Goal: Contribute content: Contribute content

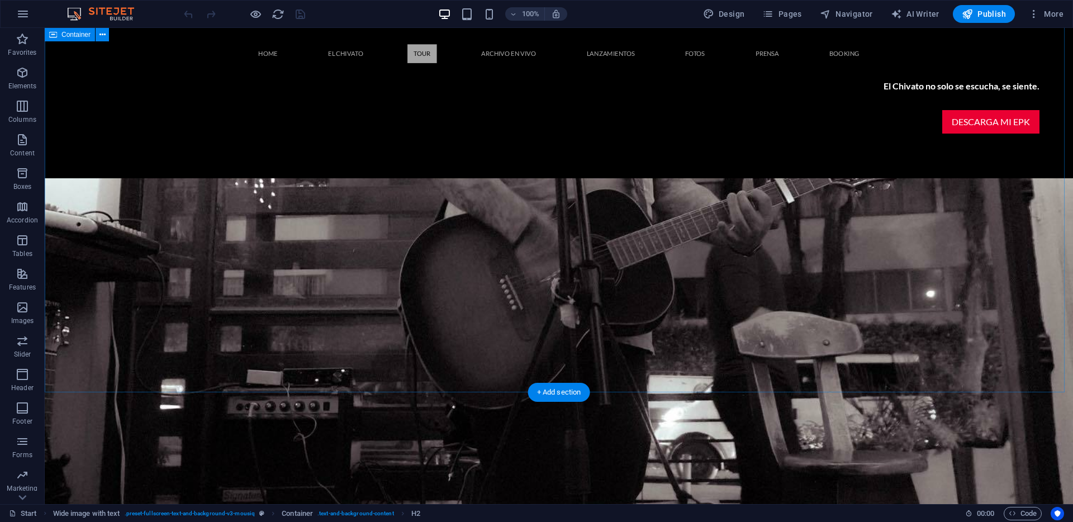
scroll to position [1553, 0]
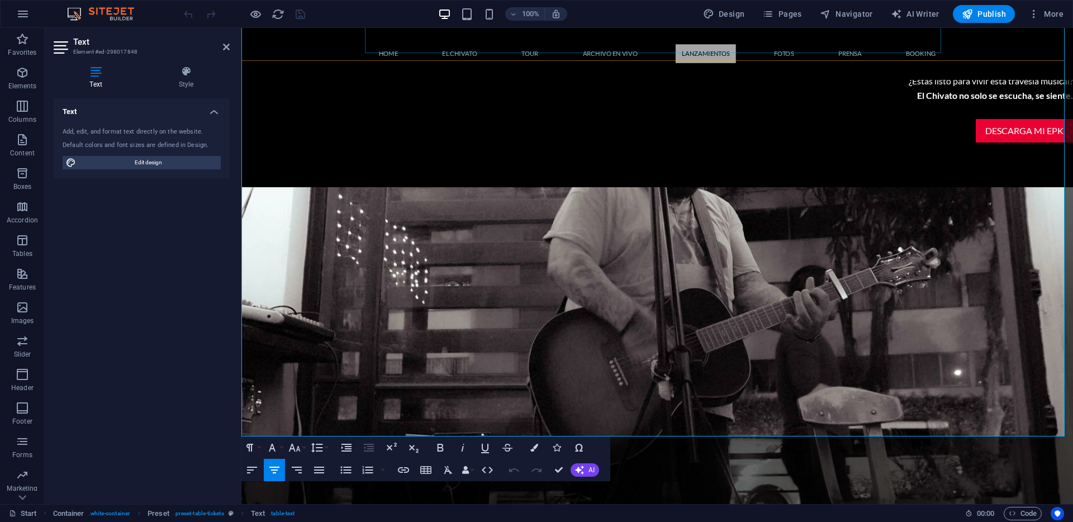
scroll to position [1401, 0]
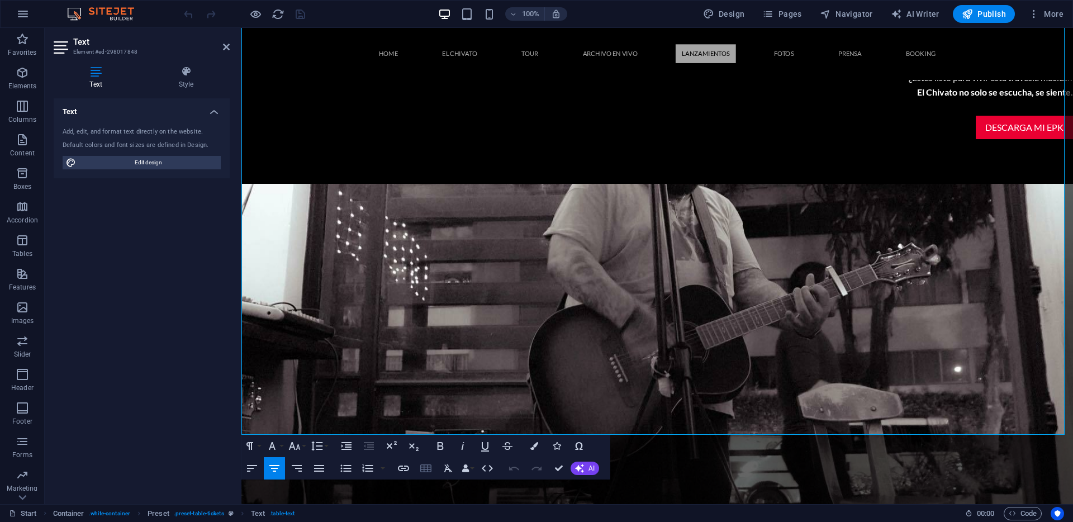
click at [426, 466] on icon "button" at bounding box center [425, 468] width 13 height 13
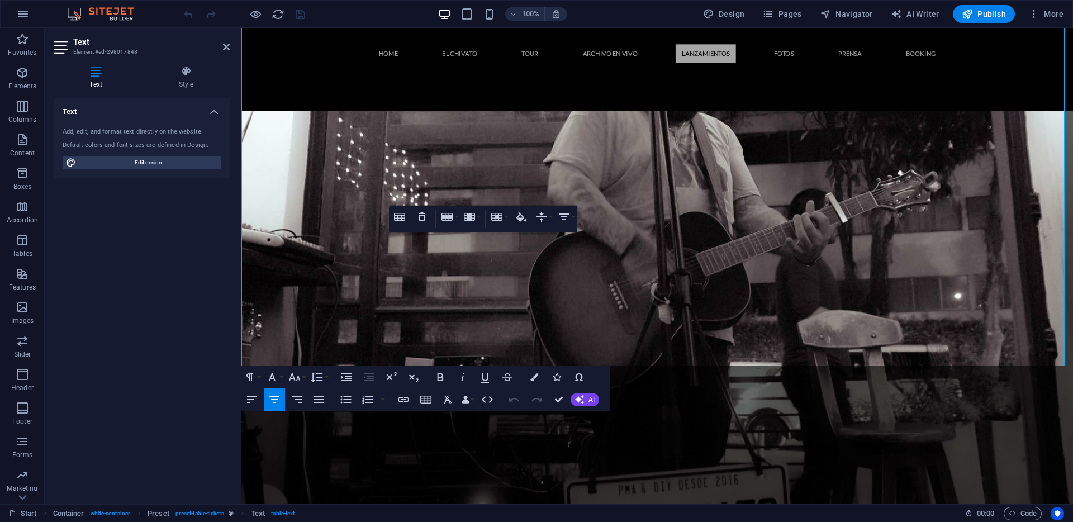
scroll to position [1488, 0]
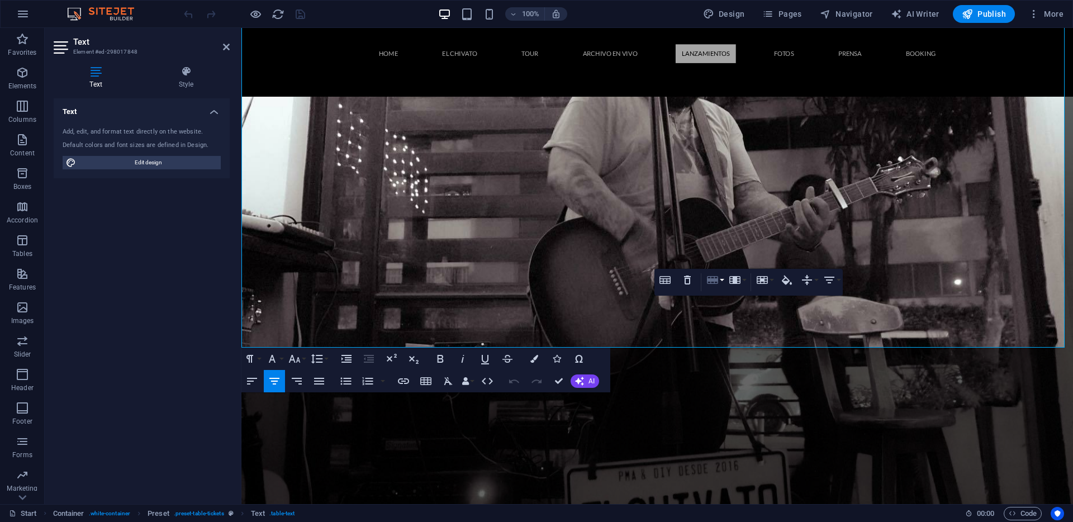
click at [721, 279] on button "Row" at bounding box center [714, 280] width 21 height 22
click at [733, 313] on link "Insert row below" at bounding box center [746, 318] width 85 height 17
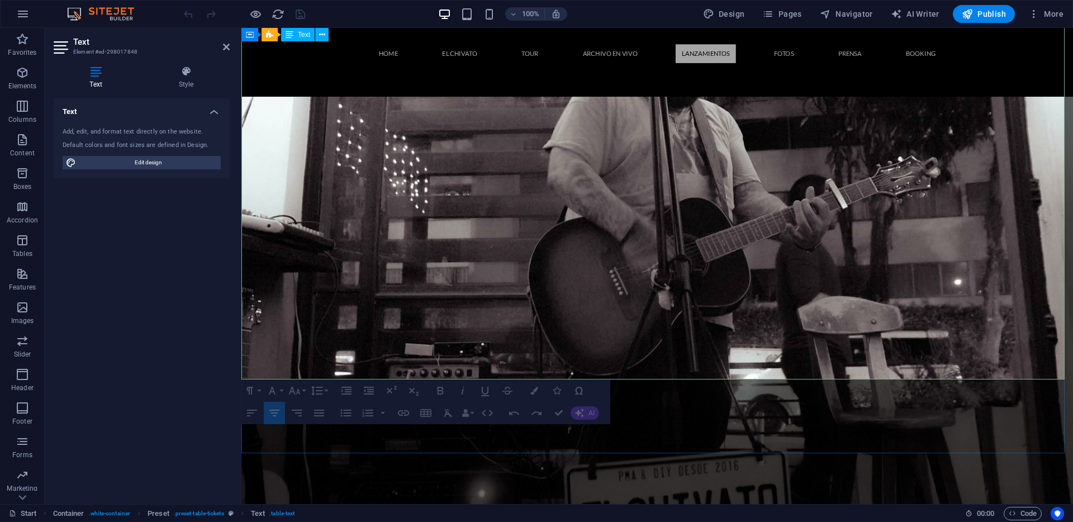
drag, startPoint x: 308, startPoint y: 361, endPoint x: 910, endPoint y: 359, distance: 601.8
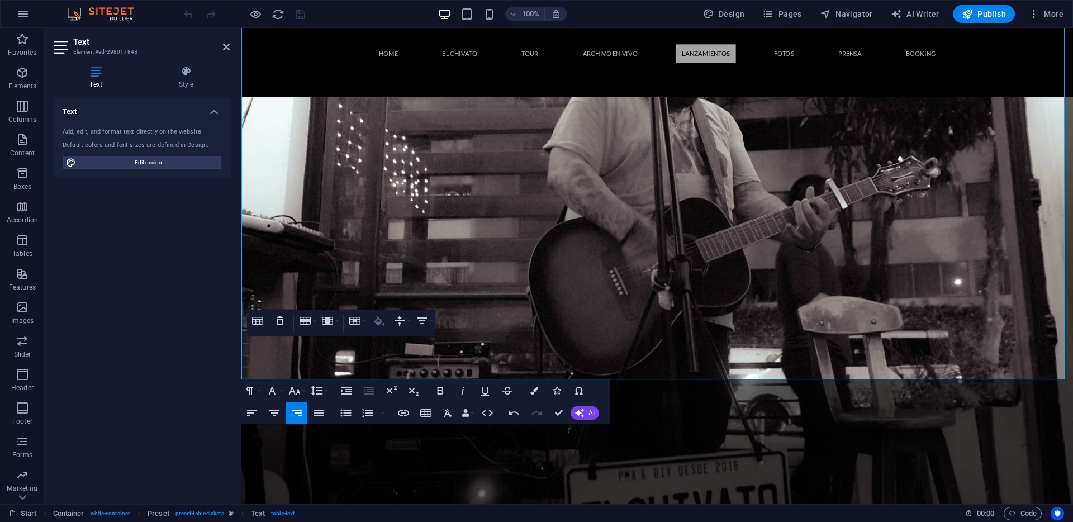
drag, startPoint x: 141, startPoint y: 296, endPoint x: 382, endPoint y: 324, distance: 243.0
click at [382, 324] on icon "button" at bounding box center [379, 320] width 10 height 9
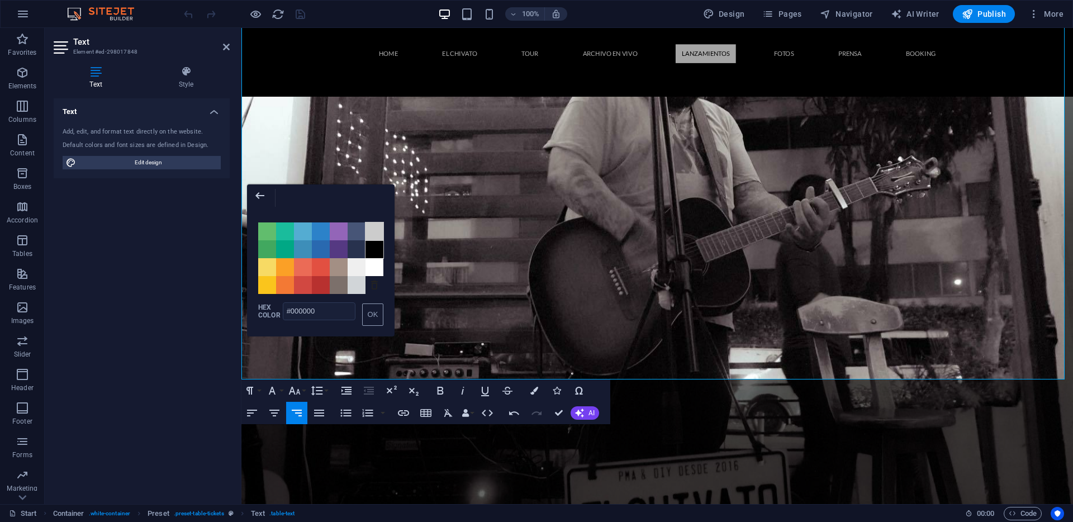
click at [375, 226] on span "Color #CCCCCC" at bounding box center [374, 231] width 18 height 18
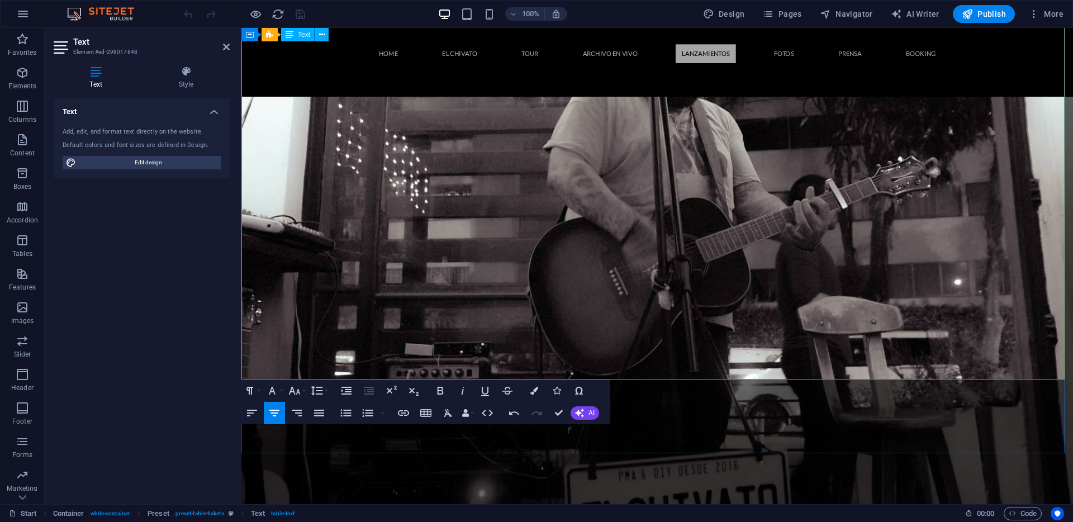
click at [404, 412] on icon "button" at bounding box center [403, 412] width 13 height 13
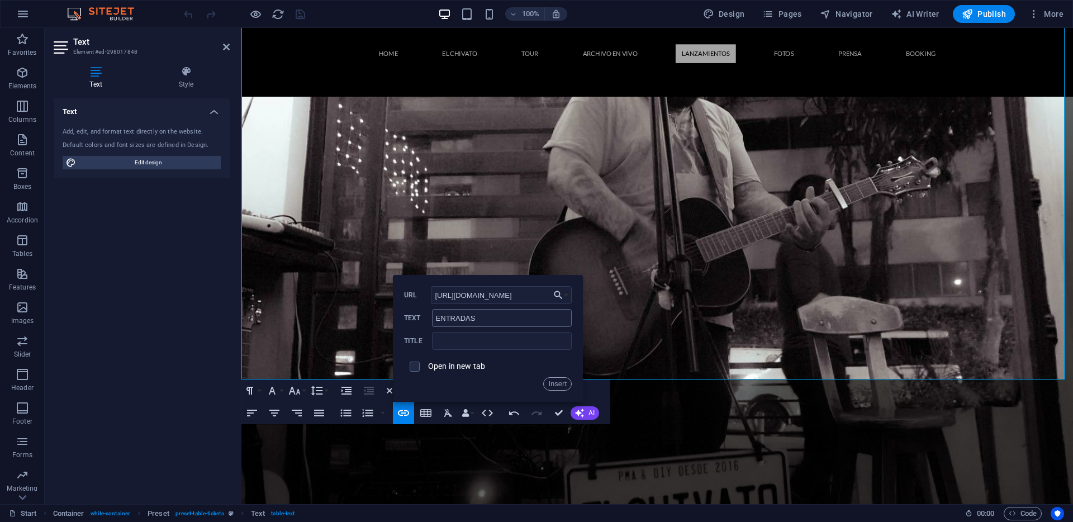
scroll to position [0, 323]
type input "[URL][DOMAIN_NAME]"
click at [428, 366] on label "Open in new tab" at bounding box center [456, 366] width 57 height 9
click at [557, 383] on button "Insert" at bounding box center [557, 383] width 28 height 13
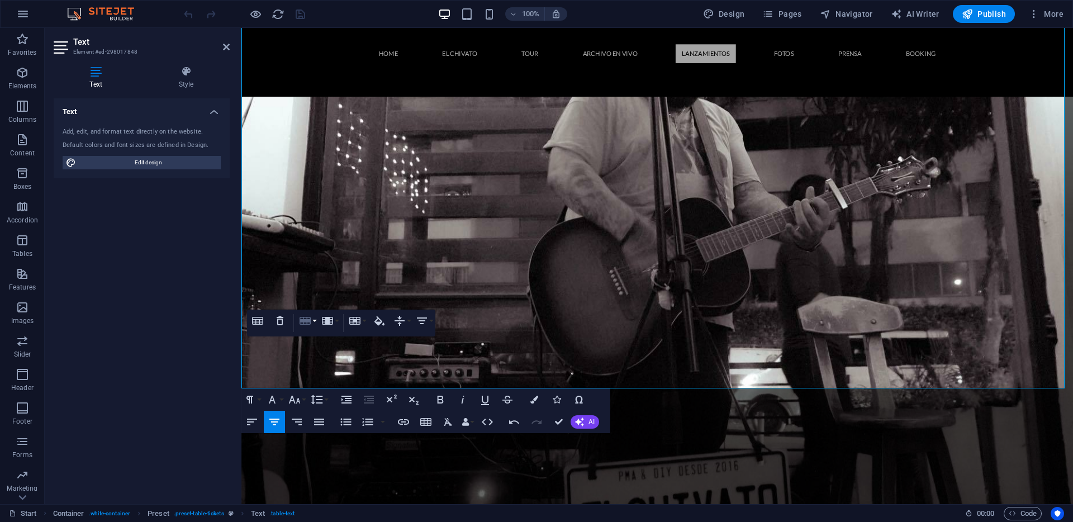
click at [313, 324] on button "Row" at bounding box center [307, 321] width 21 height 22
click at [327, 358] on link "Insert row below" at bounding box center [339, 359] width 85 height 17
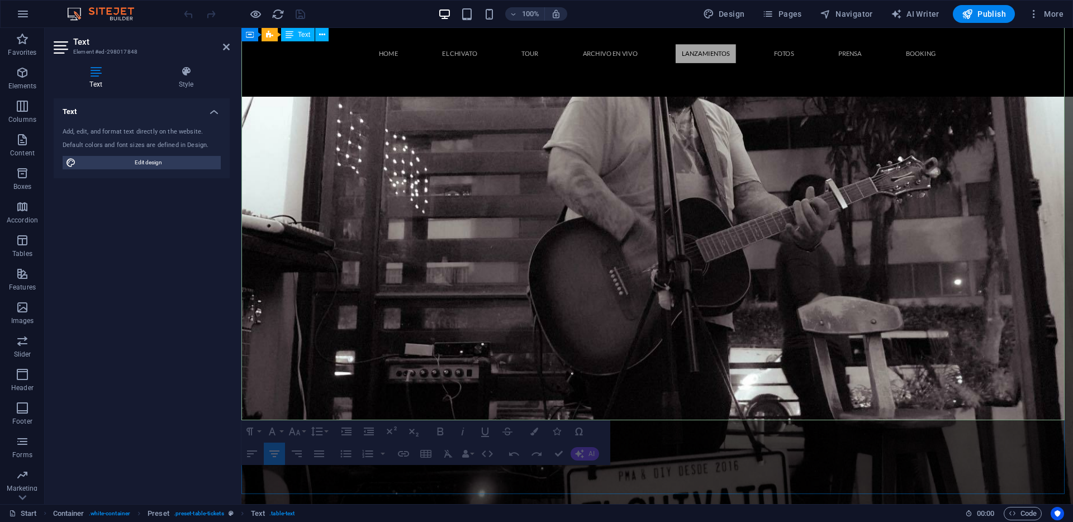
drag, startPoint x: 307, startPoint y: 406, endPoint x: 934, endPoint y: 399, distance: 627.6
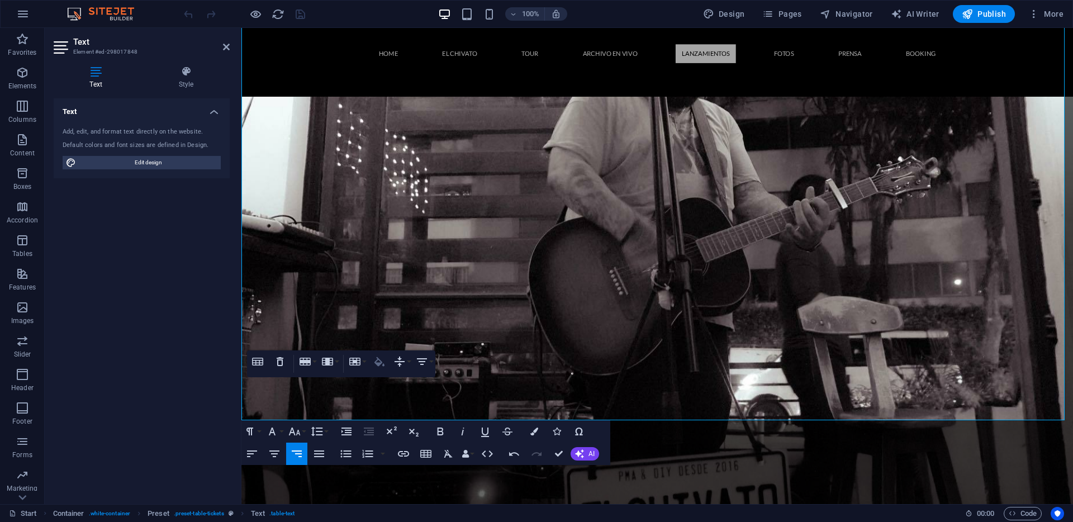
type input "#CCCCCC"
click at [384, 357] on icon "button" at bounding box center [379, 361] width 13 height 13
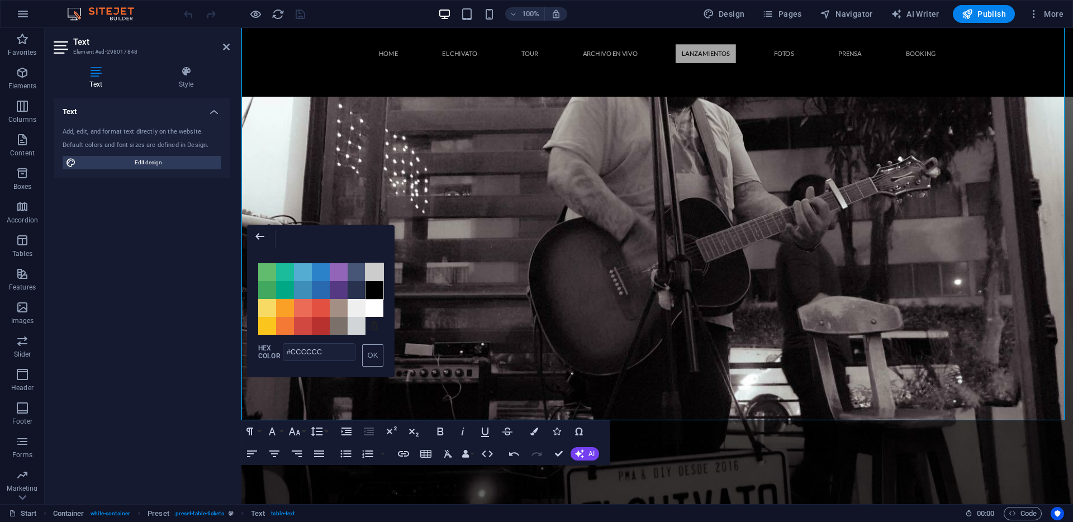
click at [373, 291] on span "Color #000000" at bounding box center [374, 290] width 18 height 18
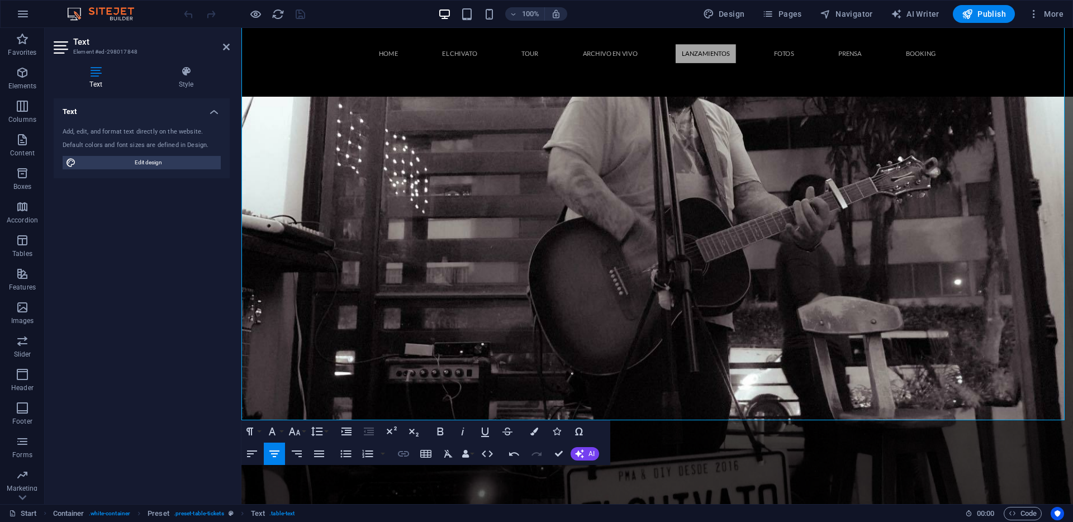
type input "ENTRADAS"
click at [403, 453] on icon "button" at bounding box center [403, 454] width 11 height 6
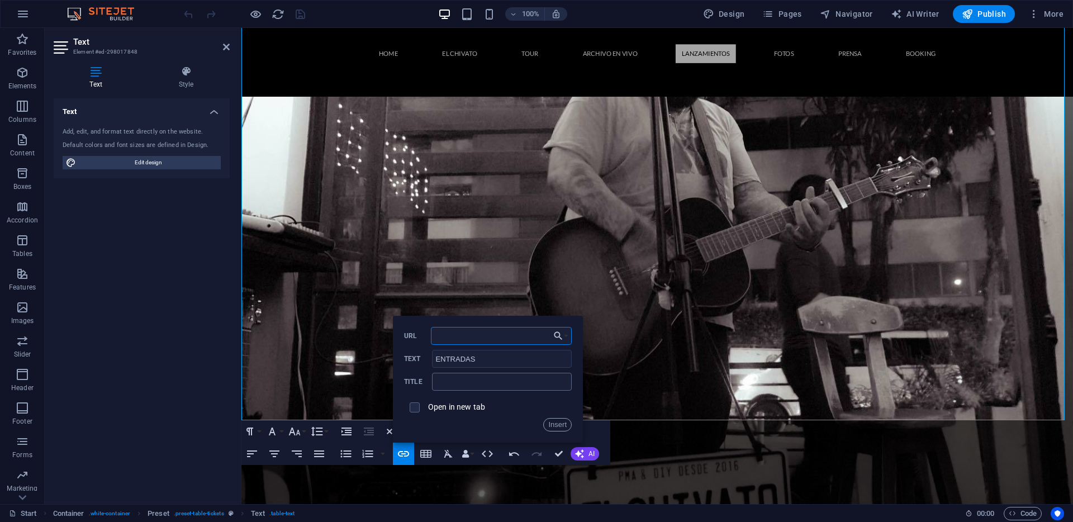
paste input "[URL][DOMAIN_NAME][DOMAIN_NAME]"
type input "[URL][DOMAIN_NAME][DOMAIN_NAME]"
click at [416, 408] on input "checkbox" at bounding box center [413, 406] width 10 height 10
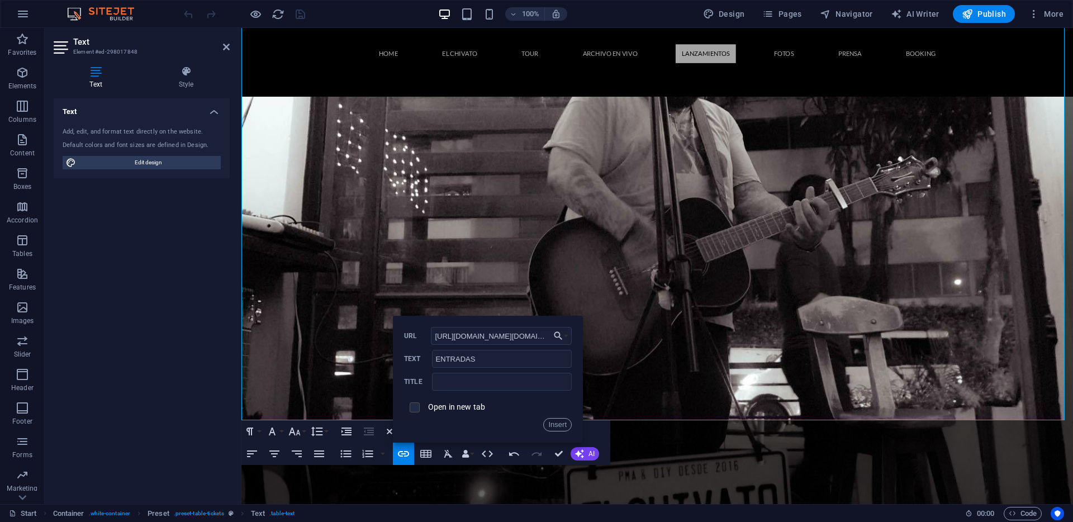
checkbox input "true"
click at [544, 425] on button "Insert" at bounding box center [557, 424] width 28 height 13
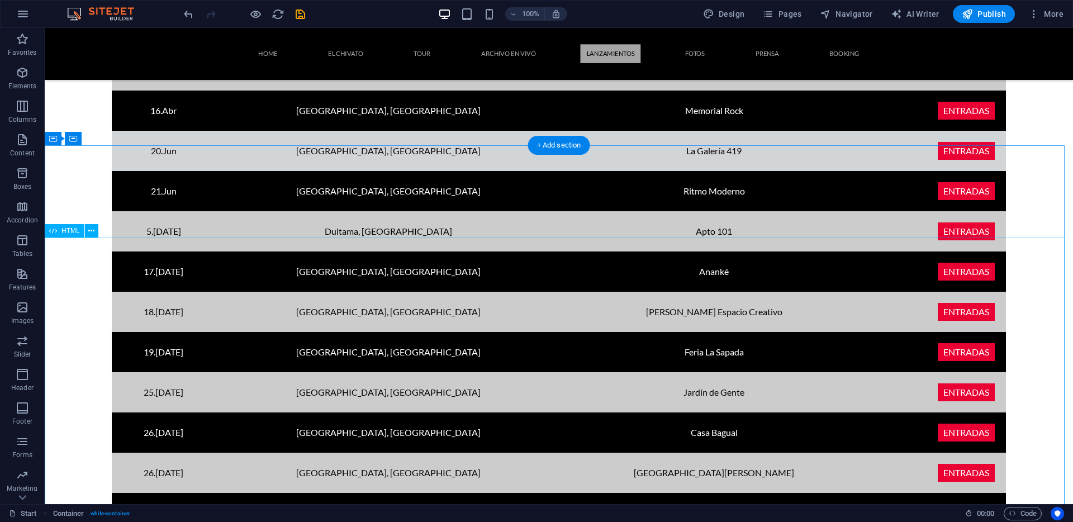
scroll to position [2386, 0]
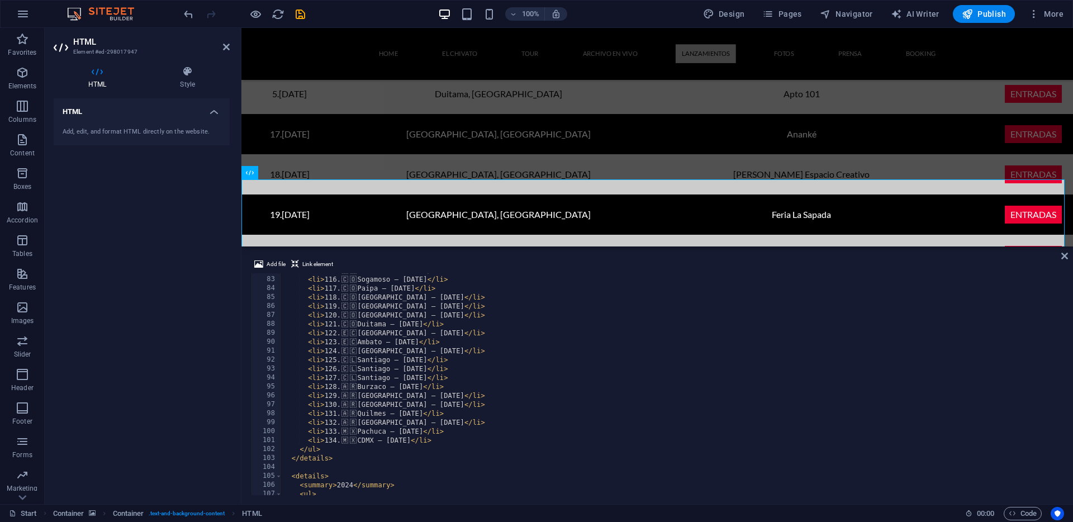
scroll to position [736, 0]
click at [480, 436] on div "< li > 116. 🇨 🇴 Sogamoso – [DATE] </ li > < li > 117. 🇨 🇴 Paipa – [DATE] </ li …" at bounding box center [671, 390] width 781 height 240
type textarea "<li>134. 🇲🇽 CDMX – [DATE]</li>"
drag, startPoint x: 480, startPoint y: 435, endPoint x: 307, endPoint y: 439, distance: 172.7
click at [307, 439] on div "< li > 116. 🇨 🇴 Sogamoso – [DATE] </ li > < li > 117. 🇨 🇴 Paipa – [DATE] </ li …" at bounding box center [671, 390] width 781 height 240
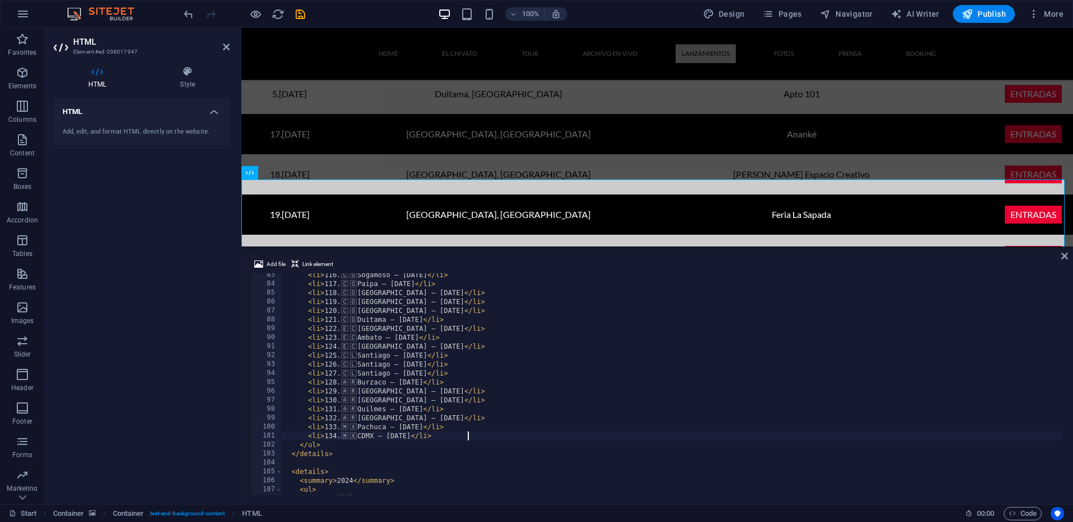
scroll to position [0, 1]
click at [335, 444] on div "< li > 116. 🇨 🇴 Sogamoso – [DATE] </ li > < li > 117. 🇨 🇴 Paipa – [DATE] </ li …" at bounding box center [671, 390] width 781 height 240
drag, startPoint x: 346, startPoint y: 294, endPoint x: 362, endPoint y: 293, distance: 15.7
click at [362, 293] on div "< li > 116. 🇨 🇴 Sogamoso – [DATE] </ li > < li > 117. 🇨 🇴 Paipa – [DATE] </ li …" at bounding box center [671, 390] width 781 height 240
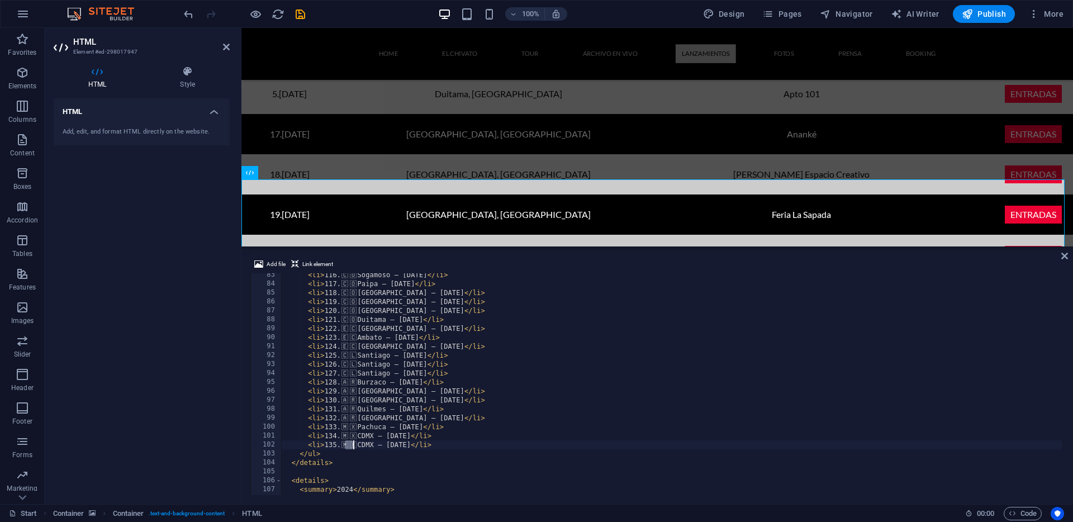
drag, startPoint x: 345, startPoint y: 446, endPoint x: 359, endPoint y: 446, distance: 14.0
click at [359, 446] on div "< li > 116. 🇨 🇴 Sogamoso – [DATE] </ li > < li > 117. 🇨 🇴 Paipa – [DATE] </ li …" at bounding box center [671, 390] width 781 height 240
drag, startPoint x: 367, startPoint y: 444, endPoint x: 381, endPoint y: 443, distance: 14.0
click at [381, 443] on div "< li > 116. 🇨 🇴 Sogamoso – [DATE] </ li > < li > 117. 🇨 🇴 Paipa – [DATE] </ li …" at bounding box center [671, 390] width 781 height 240
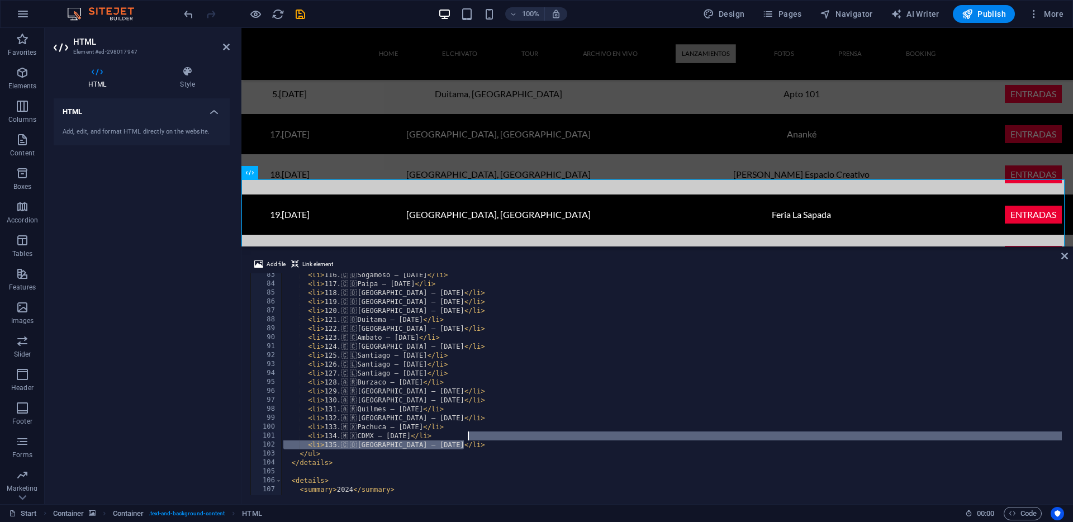
type textarea "<li>135. 🇨🇴 [GEOGRAPHIC_DATA] – [DATE]</li>"
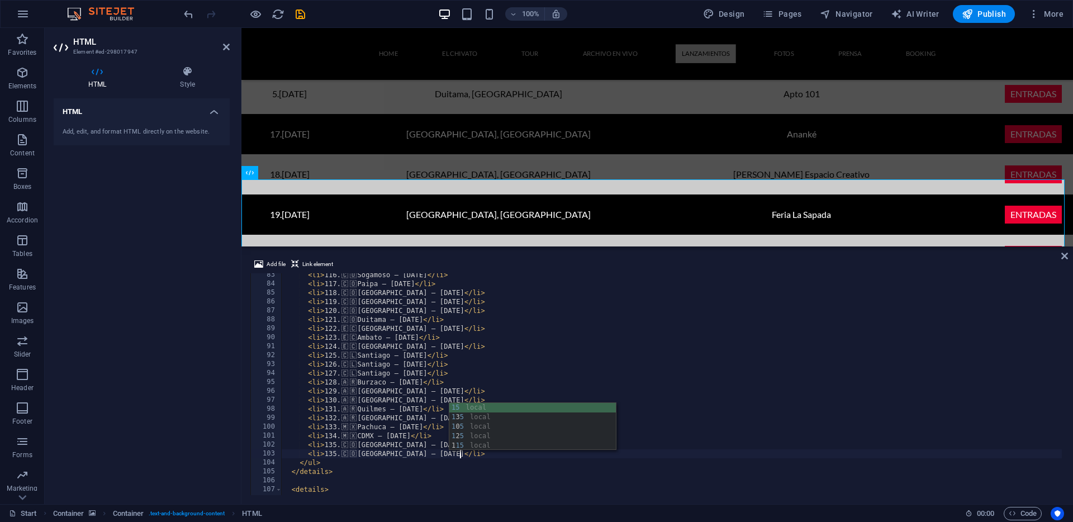
scroll to position [0, 13]
click at [376, 427] on div "< li > 116. 🇨 🇴 Sogamoso – [DATE] </ li > < li > 117. 🇨 🇴 Paipa – [DATE] </ li …" at bounding box center [671, 390] width 781 height 240
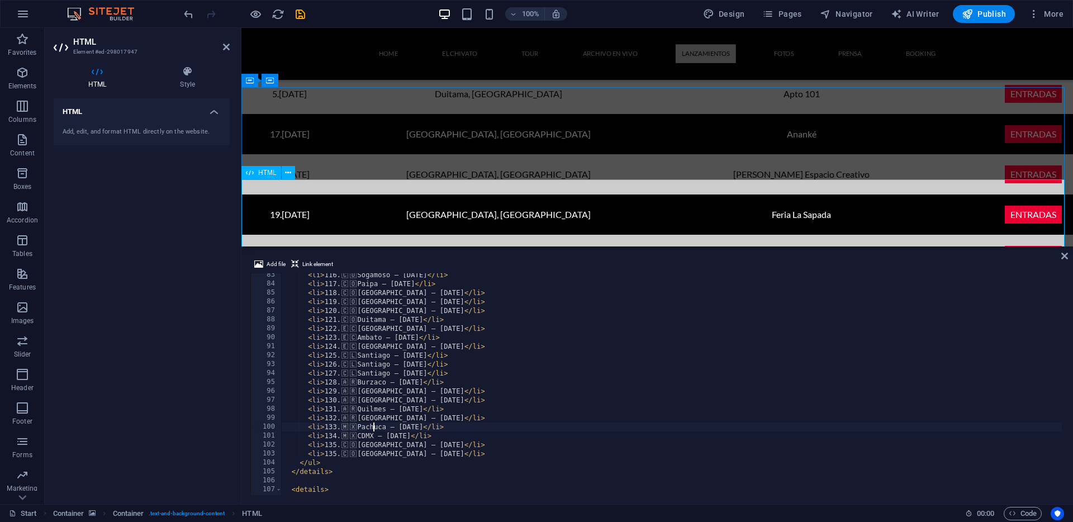
type textarea "<li>133. 🇲🇽 Pachuca – Septiembre 25</li>"
click at [1063, 254] on icon at bounding box center [1064, 255] width 7 height 9
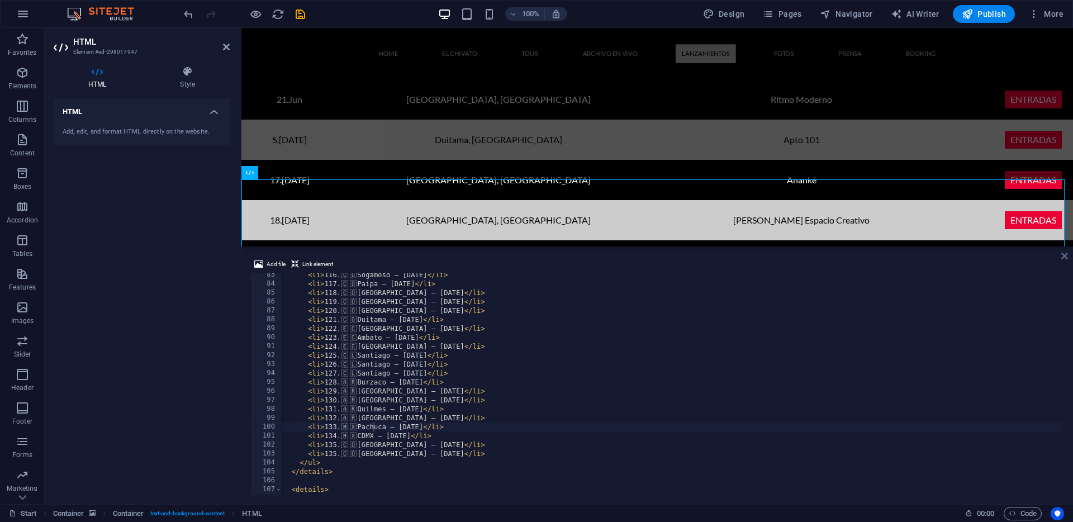
scroll to position [2386, 0]
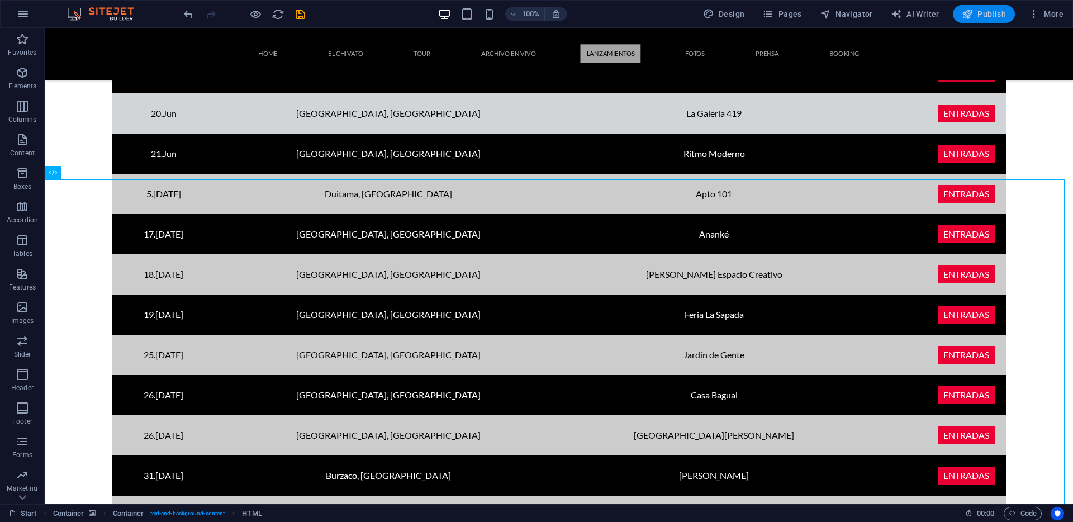
click at [980, 19] on span "Publish" at bounding box center [984, 13] width 44 height 11
checkbox input "false"
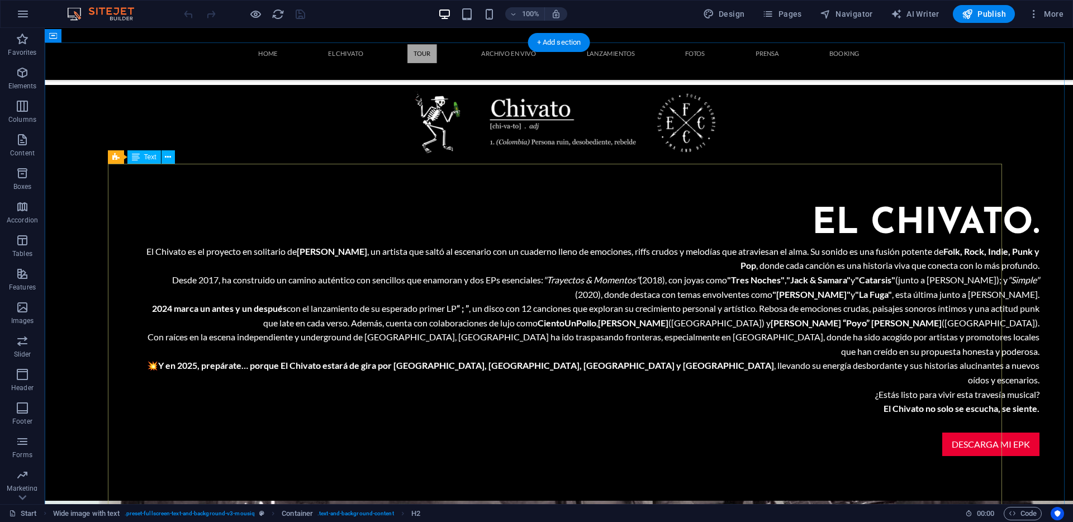
scroll to position [1485, 0]
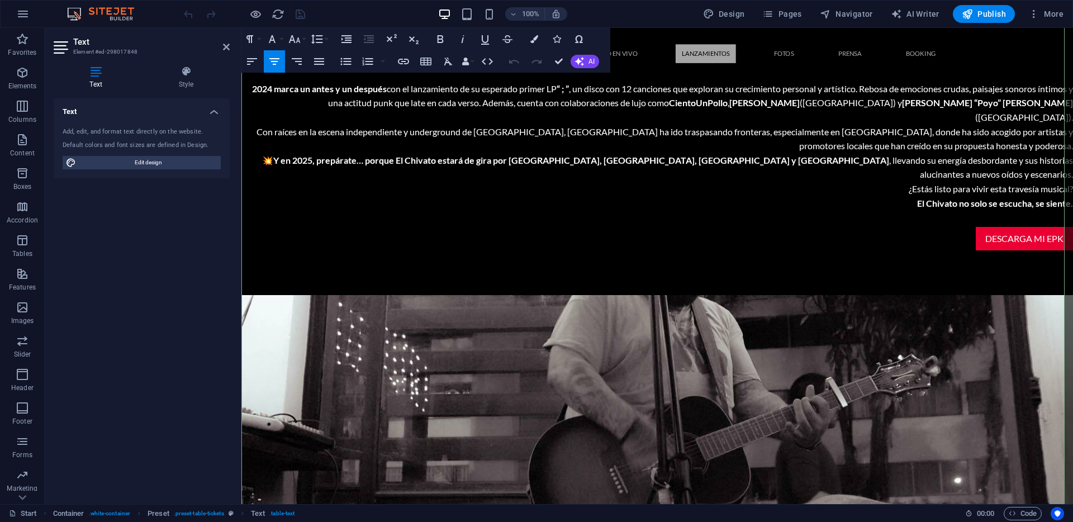
scroll to position [1288, 0]
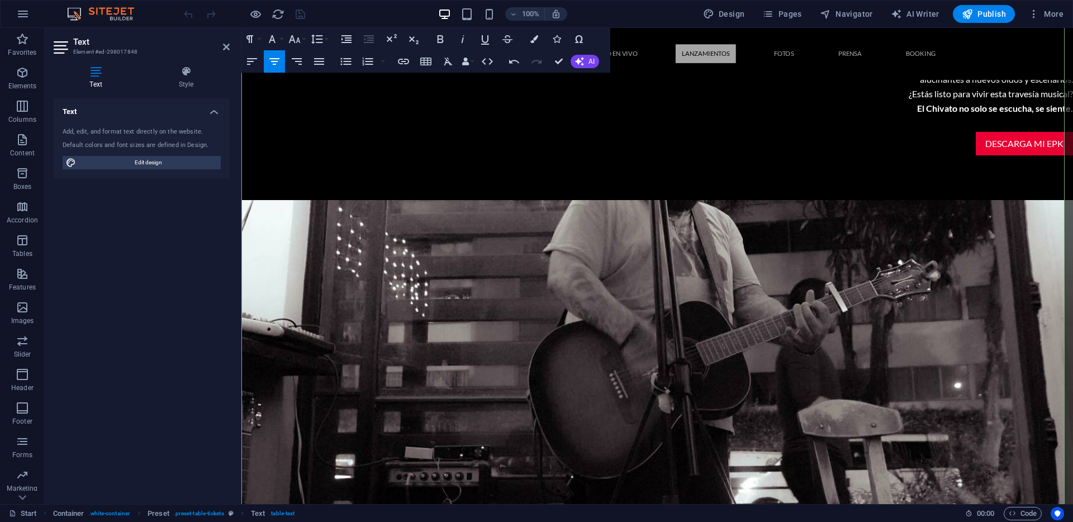
scroll to position [1418, 0]
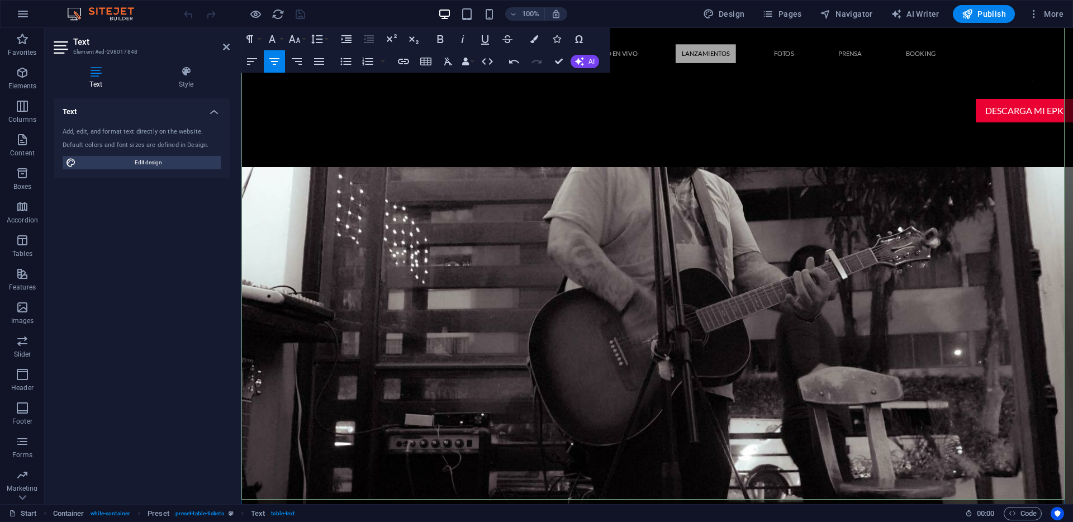
drag, startPoint x: 283, startPoint y: 439, endPoint x: 318, endPoint y: 434, distance: 35.5
click at [402, 61] on icon "button" at bounding box center [403, 62] width 11 height 6
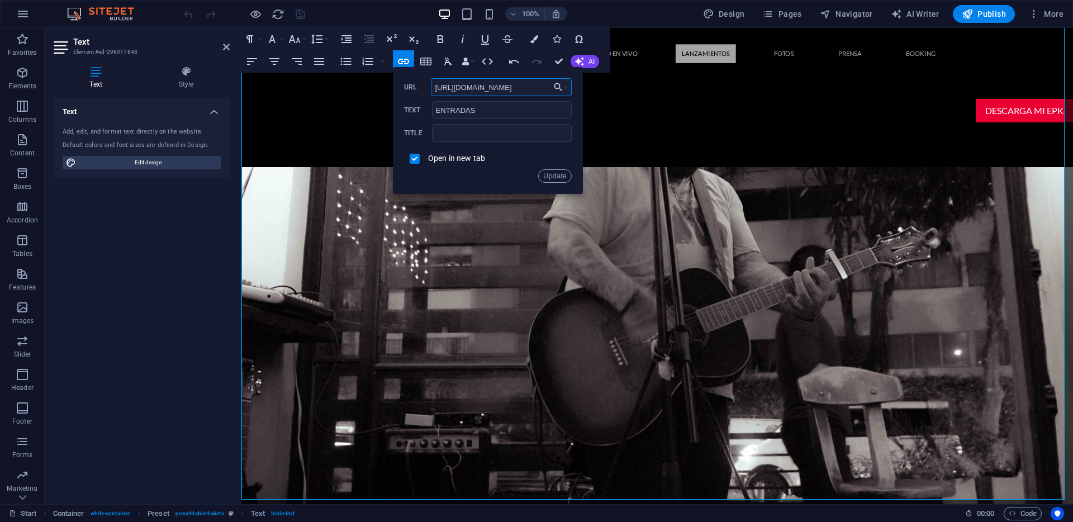
scroll to position [0, 0]
click at [541, 84] on input "[URL][DOMAIN_NAME]" at bounding box center [501, 87] width 141 height 18
paste input "[URL][DOMAIN_NAME][DOMAIN_NAME]"
type input "[URL][DOMAIN_NAME][DOMAIN_NAME]"
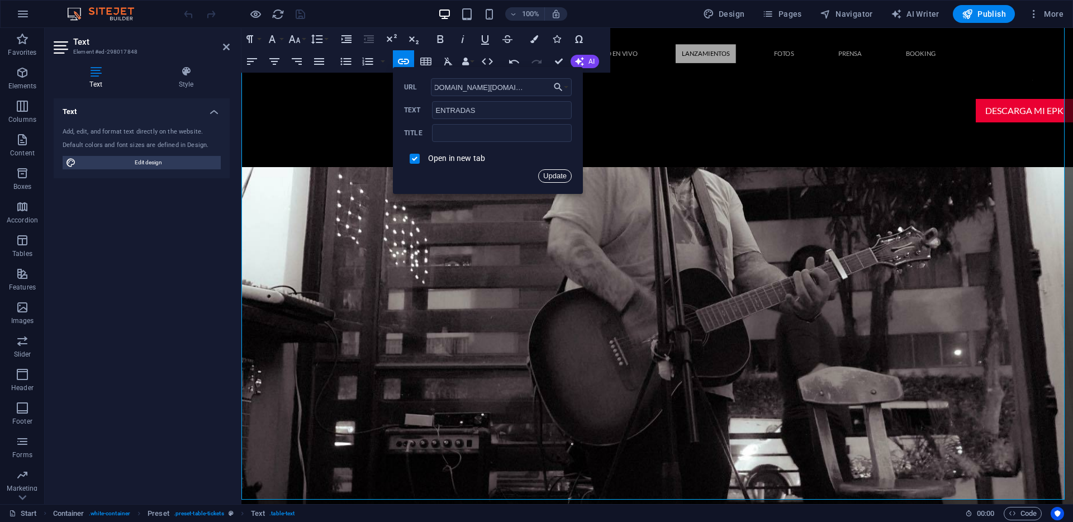
click at [558, 171] on button "Update" at bounding box center [555, 175] width 34 height 13
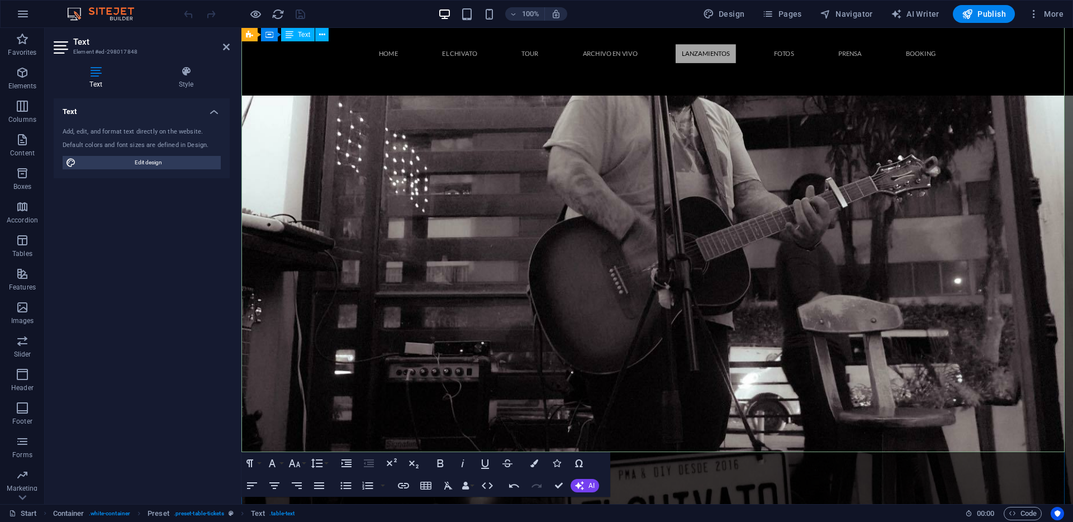
scroll to position [1505, 0]
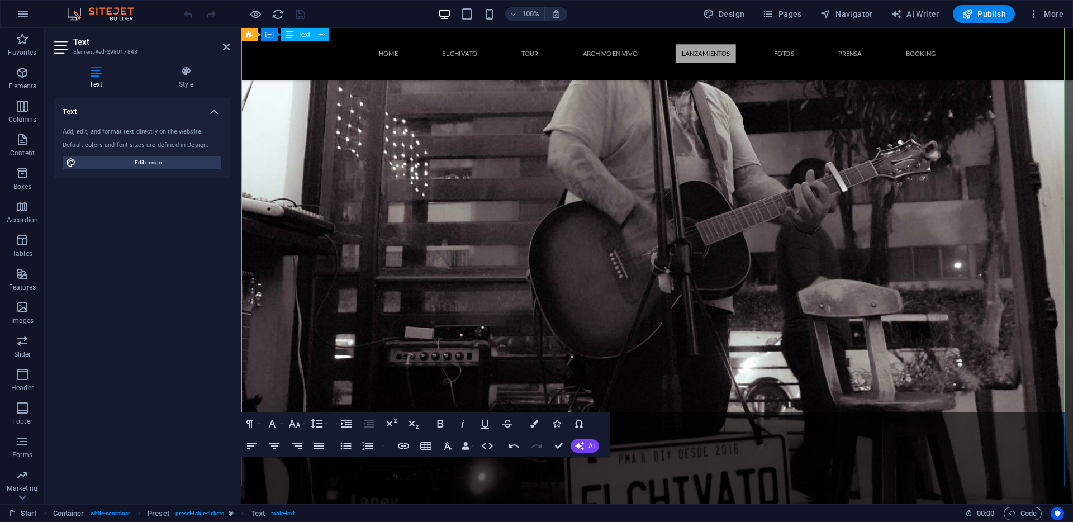
drag, startPoint x: 289, startPoint y: 391, endPoint x: 311, endPoint y: 390, distance: 21.8
checkbox input "false"
click at [400, 443] on icon "button" at bounding box center [403, 445] width 13 height 13
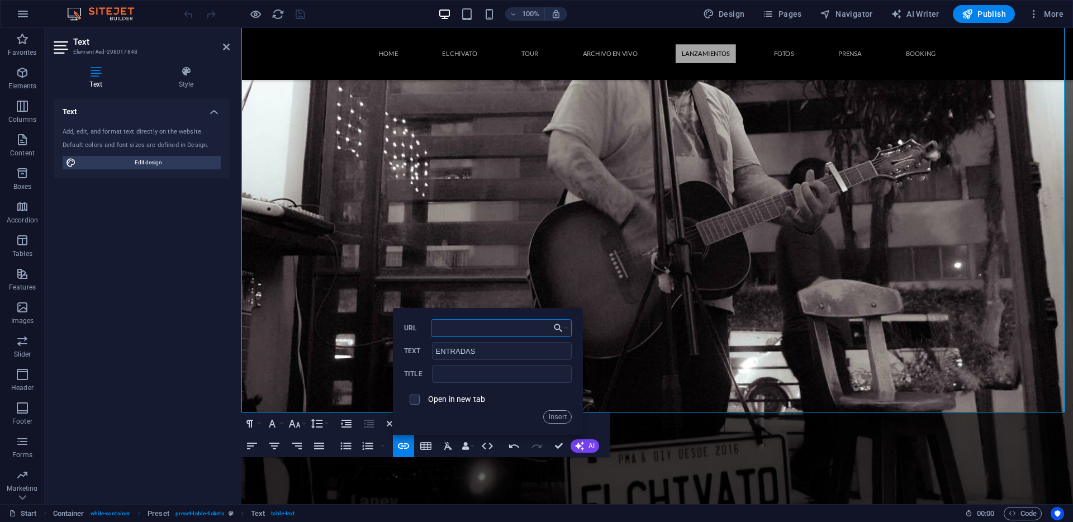
paste input "[URL][DOMAIN_NAME]"
type input "[URL][DOMAIN_NAME]"
click at [456, 401] on label "Open in new tab" at bounding box center [456, 399] width 57 height 9
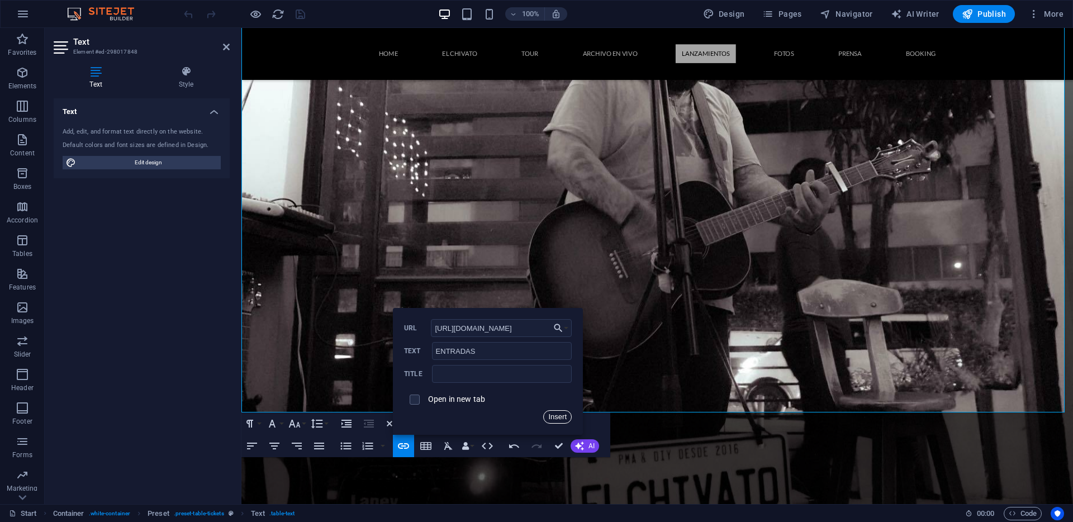
click at [561, 419] on button "Insert" at bounding box center [557, 416] width 28 height 13
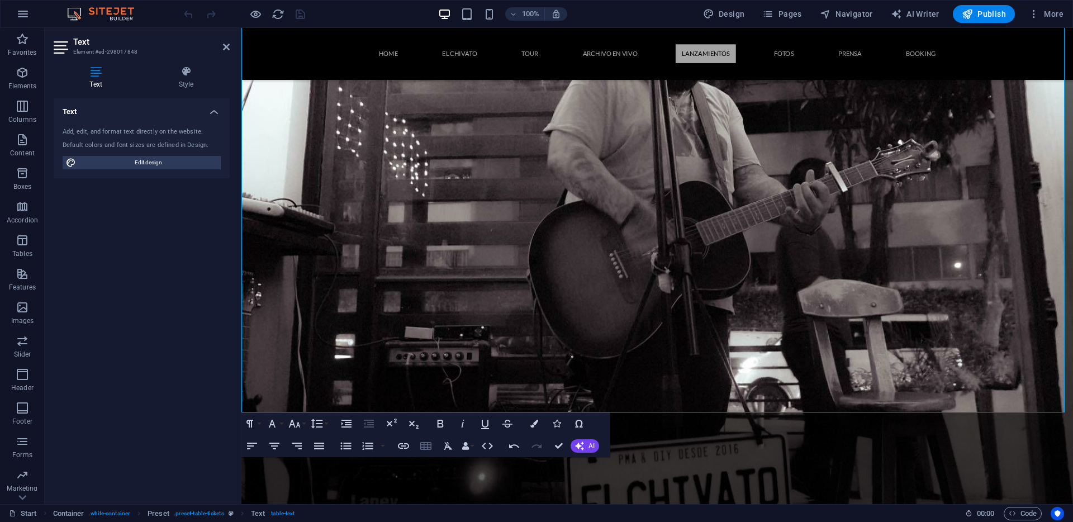
click at [425, 450] on icon "button" at bounding box center [425, 445] width 13 height 13
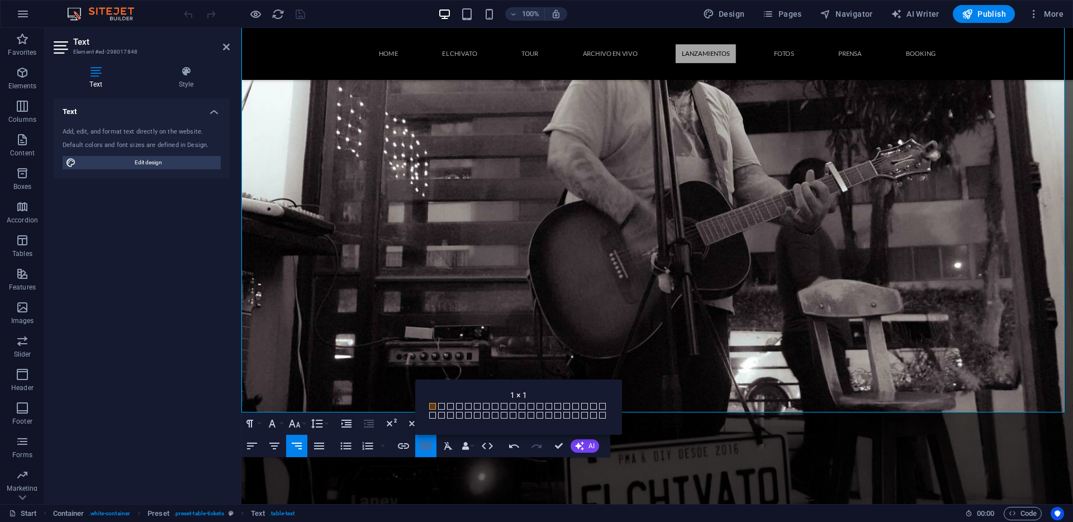
click at [423, 452] on icon "button" at bounding box center [425, 445] width 13 height 13
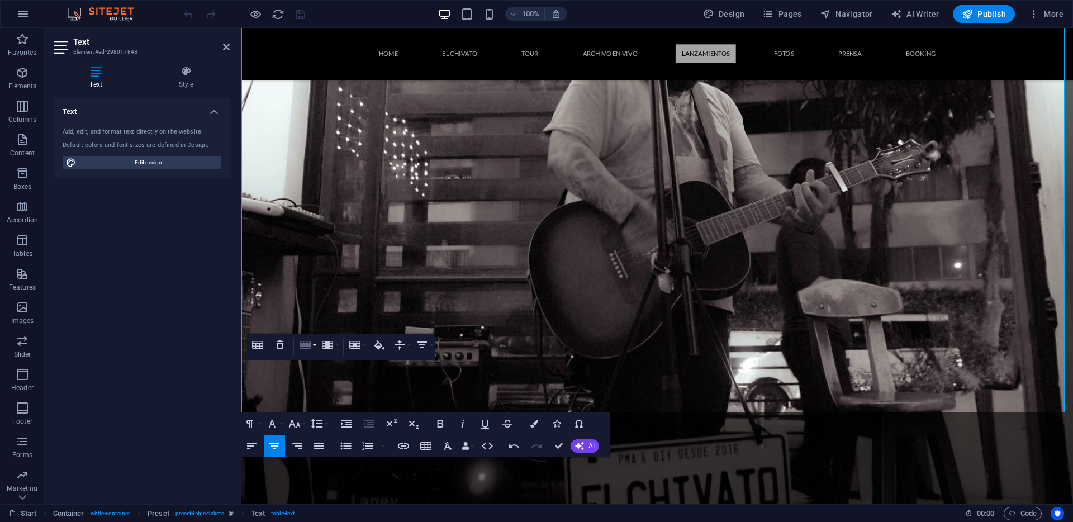
click at [313, 346] on button "Row" at bounding box center [307, 345] width 21 height 22
click at [326, 383] on link "Insert row below" at bounding box center [339, 383] width 85 height 17
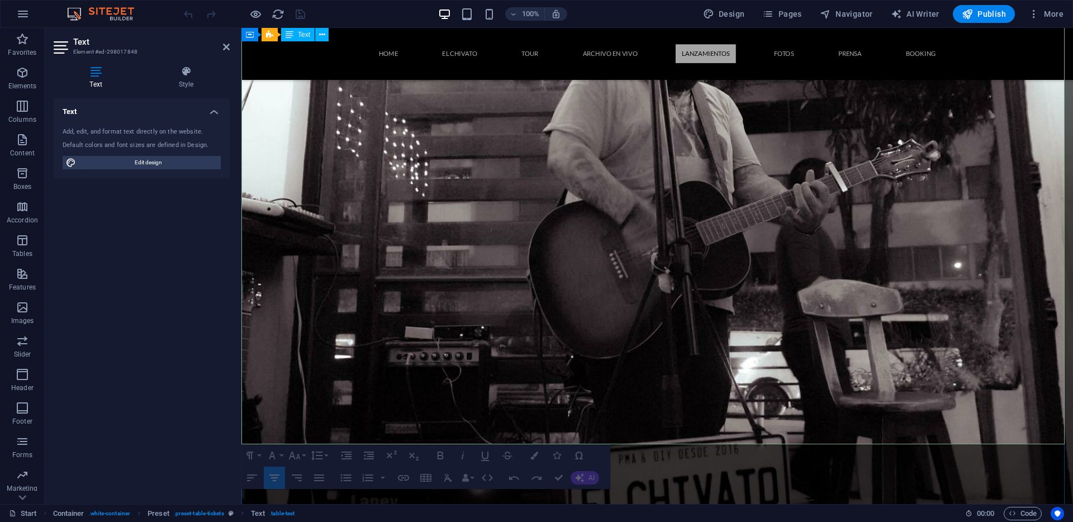
drag, startPoint x: 297, startPoint y: 433, endPoint x: 919, endPoint y: 425, distance: 622.0
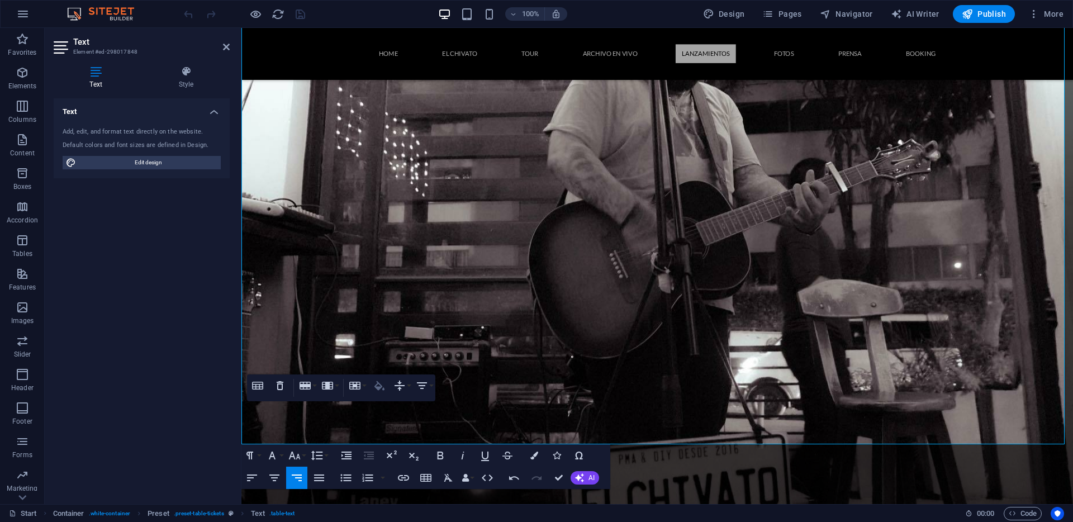
click at [378, 388] on icon "button" at bounding box center [379, 385] width 10 height 9
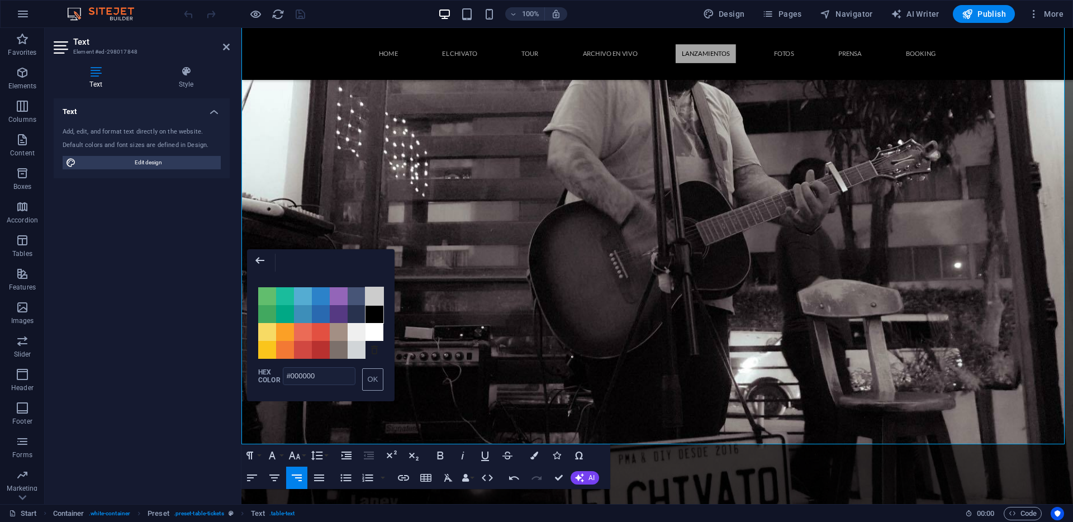
drag, startPoint x: 368, startPoint y: 294, endPoint x: 123, endPoint y: 286, distance: 244.9
click at [368, 294] on span "Color #CCCCCC" at bounding box center [374, 296] width 18 height 18
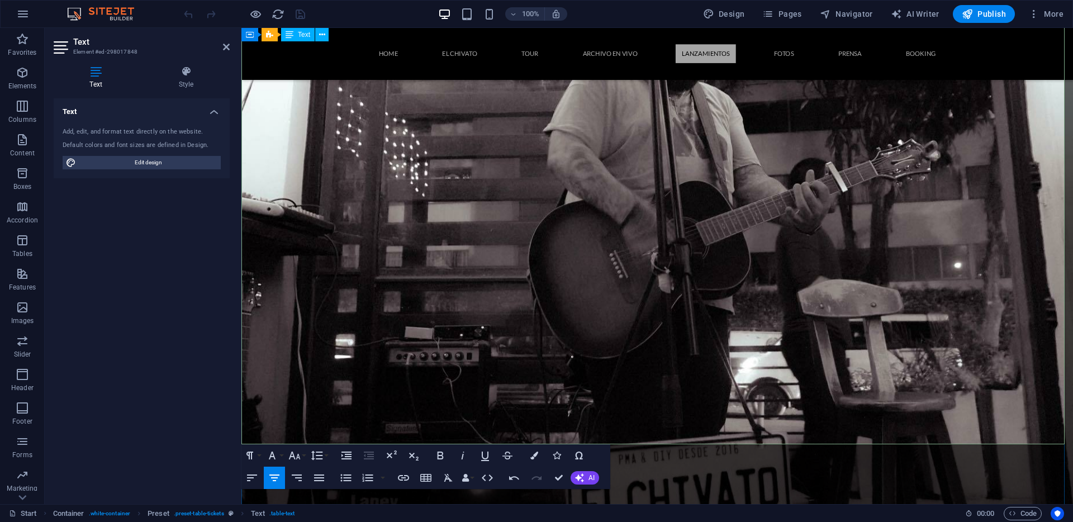
click at [399, 473] on icon "button" at bounding box center [403, 477] width 13 height 13
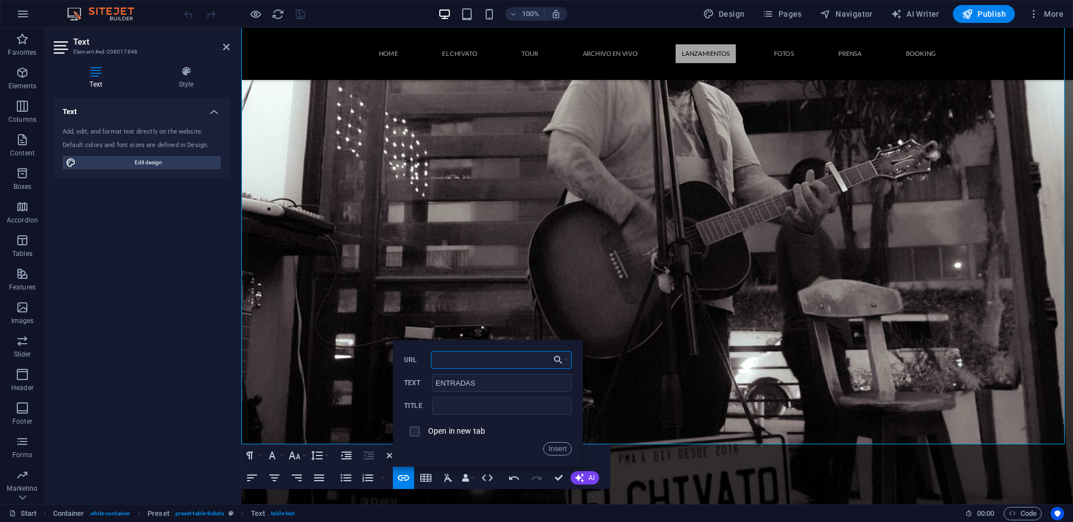
paste input "[URL][DOMAIN_NAME][DOMAIN_NAME]"
type input "[URL][DOMAIN_NAME][DOMAIN_NAME]"
click at [449, 433] on label "Open in new tab" at bounding box center [456, 430] width 57 height 9
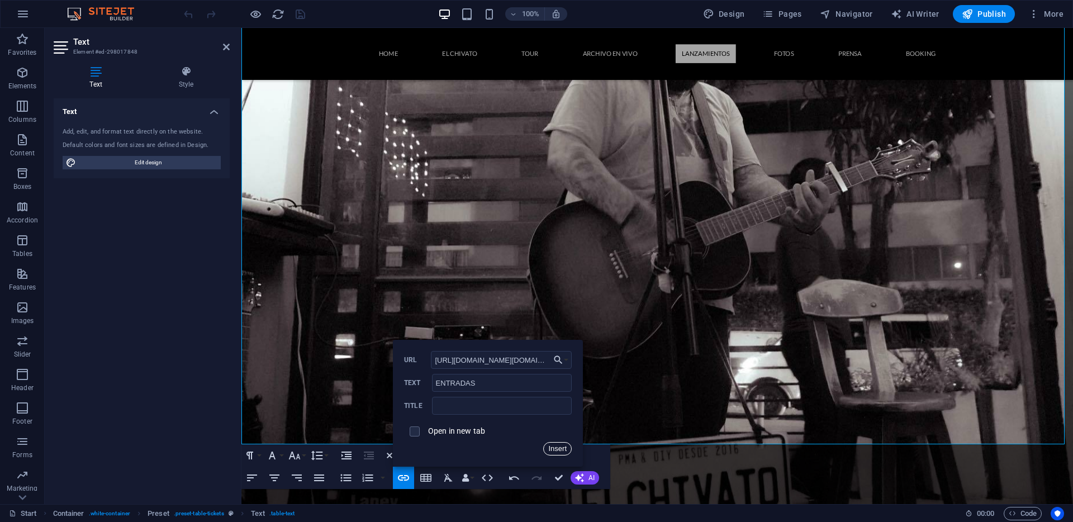
click at [567, 452] on button "Insert" at bounding box center [557, 448] width 28 height 13
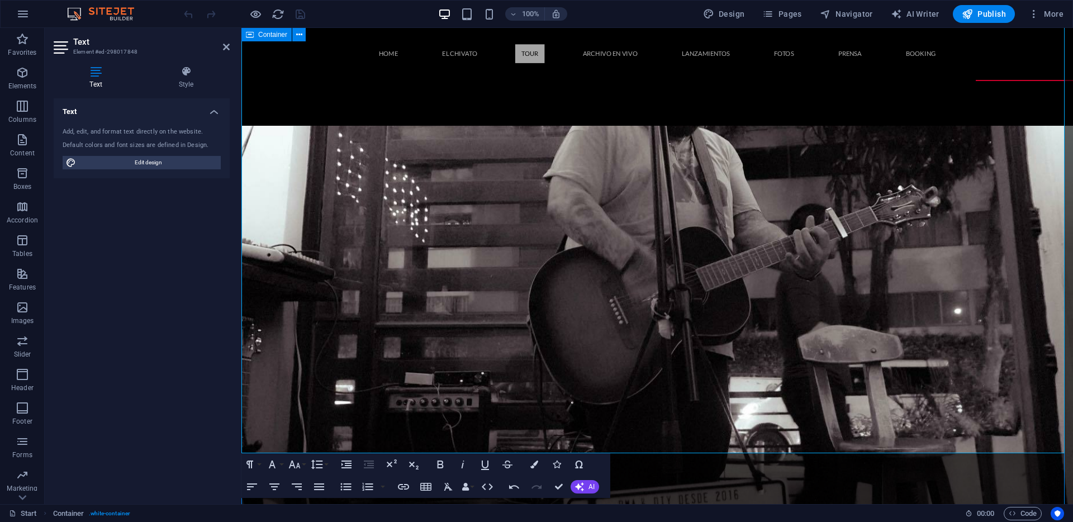
scroll to position [1551, 0]
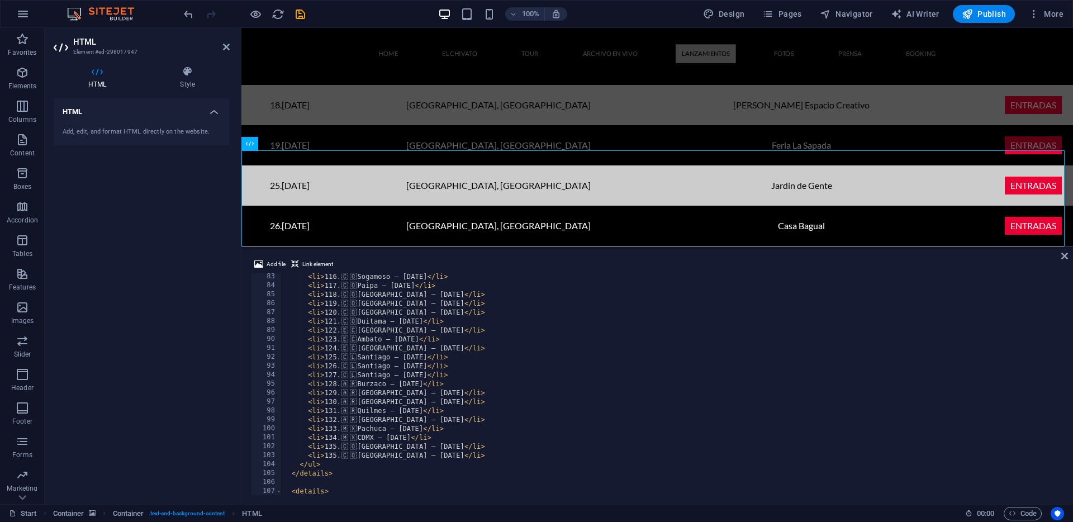
scroll to position [738, 0]
drag, startPoint x: 472, startPoint y: 435, endPoint x: 308, endPoint y: 435, distance: 163.7
click at [308, 435] on div "< li > 116. 🇨 🇴 Sogamoso – [DATE] </ li > < li > 117. 🇨 🇴 Paipa – [DATE] </ li …" at bounding box center [671, 389] width 781 height 240
type textarea "<li>134. 🇲🇽 CDMX – [DATE]</li>"
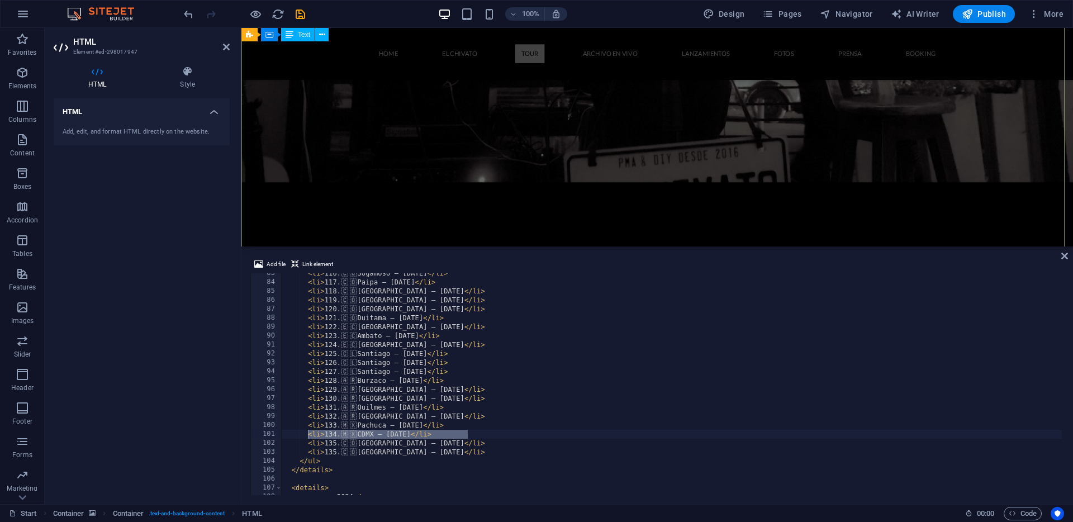
scroll to position [1626, 0]
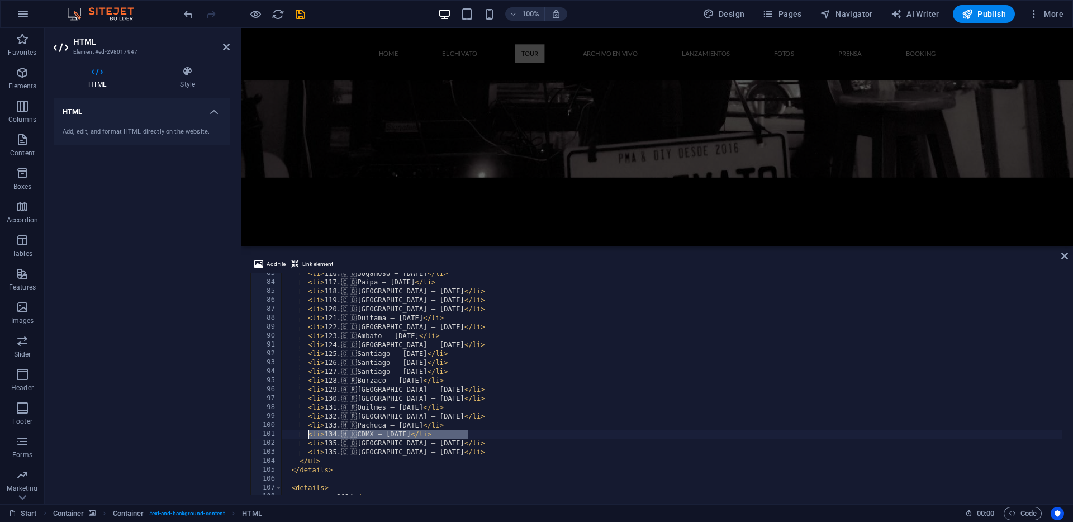
click at [464, 433] on div "< li > 116. 🇨 🇴 Sogamoso – [DATE] </ li > < li > 117. 🇨 🇴 Paipa – [DATE] </ li …" at bounding box center [671, 389] width 781 height 240
drag, startPoint x: 471, startPoint y: 433, endPoint x: 311, endPoint y: 435, distance: 159.3
click at [310, 436] on div "< li > 116. 🇨 🇴 Sogamoso – [DATE] </ li > < li > 117. 🇨 🇴 Paipa – [DATE] </ li …" at bounding box center [671, 389] width 781 height 240
paste textarea "<li>134. 🇲🇽 CDMX – [DATE]</li>"
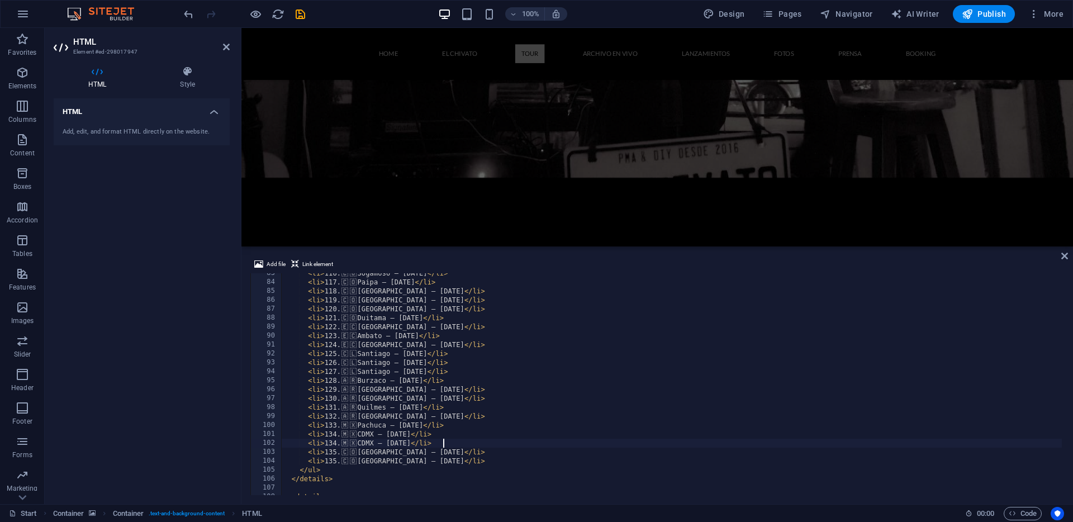
scroll to position [0, 12]
click at [335, 443] on div "< li > 116. 🇨 🇴 Sogamoso – [DATE] </ li > < li > 117. 🇨 🇴 Paipa – [DATE] </ li …" at bounding box center [671, 389] width 781 height 240
type textarea "<li>137. 🇨🇴 [GEOGRAPHIC_DATA] – [DATE]</li>"
click at [1067, 255] on div "Add file Link element <li>137. 🇨🇴 [GEOGRAPHIC_DATA] – [DATE]</li> 83 84 85 86 8…" at bounding box center [657, 376] width 832 height 255
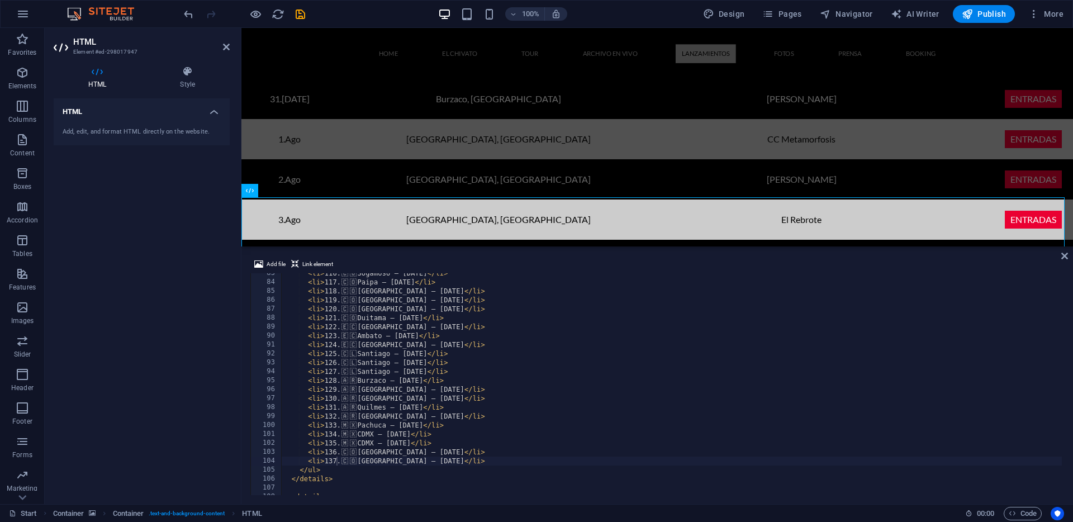
scroll to position [2666, 0]
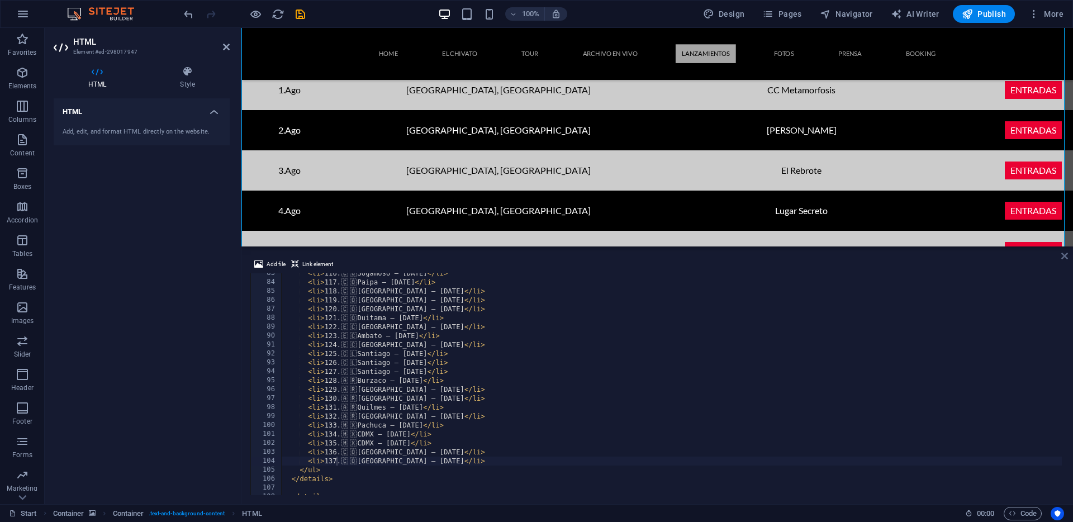
click at [1066, 258] on icon at bounding box center [1064, 255] width 7 height 9
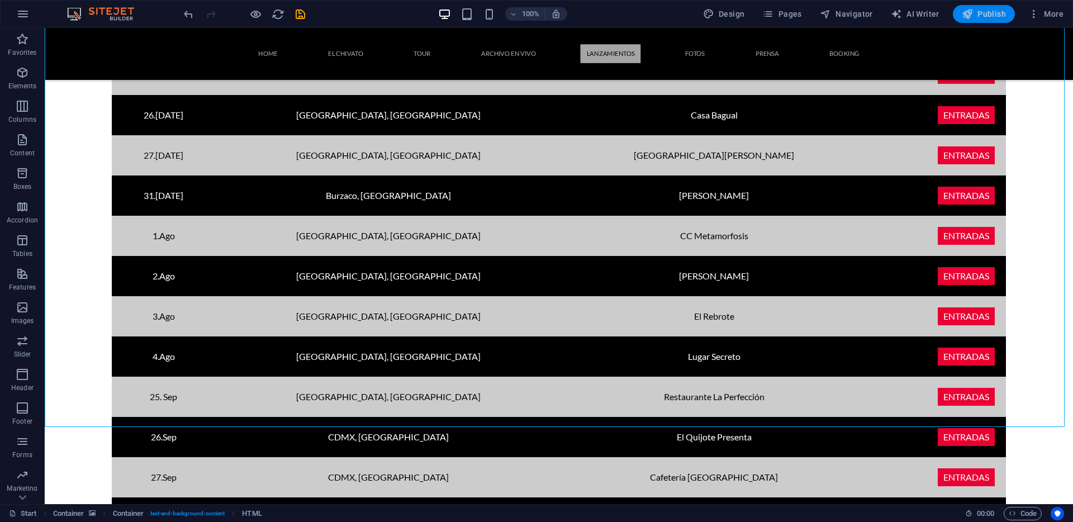
click at [972, 16] on icon "button" at bounding box center [967, 13] width 11 height 11
checkbox input "false"
